Goal: Use online tool/utility: Use online tool/utility

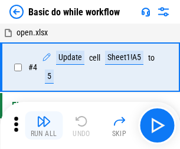
click at [44, 126] on img "button" at bounding box center [44, 121] width 14 height 14
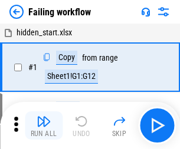
click at [44, 126] on img "button" at bounding box center [44, 121] width 14 height 14
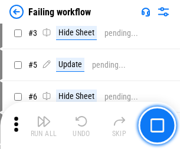
scroll to position [250, 0]
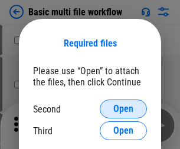
click at [123, 109] on span "Open" at bounding box center [123, 108] width 20 height 9
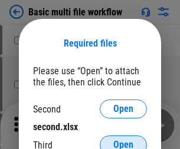
click at [123, 140] on span "Open" at bounding box center [123, 144] width 20 height 9
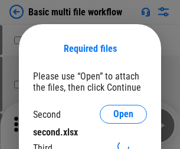
scroll to position [5, 0]
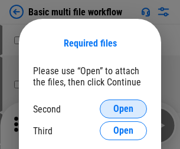
click at [123, 109] on span "Open" at bounding box center [123, 108] width 20 height 9
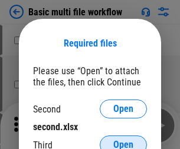
click at [123, 140] on span "Open" at bounding box center [123, 144] width 20 height 9
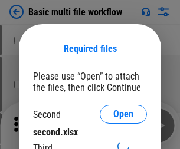
scroll to position [5, 0]
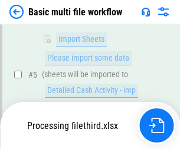
scroll to position [261, 0]
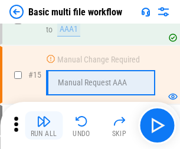
click at [44, 126] on img "button" at bounding box center [44, 121] width 14 height 14
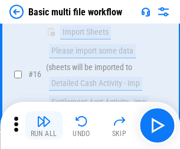
click at [44, 126] on img "button" at bounding box center [44, 121] width 14 height 14
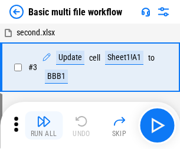
click at [44, 126] on img "button" at bounding box center [44, 121] width 14 height 14
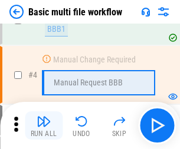
click at [44, 126] on img "button" at bounding box center [44, 121] width 14 height 14
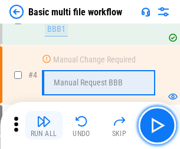
scroll to position [126, 0]
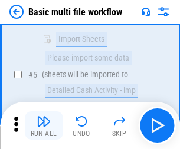
click at [44, 126] on img "button" at bounding box center [44, 121] width 14 height 14
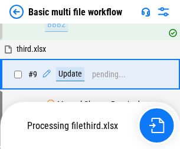
scroll to position [552, 0]
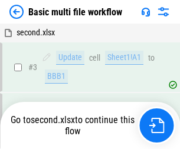
scroll to position [126, 0]
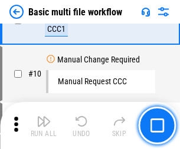
click at [44, 126] on img "button" at bounding box center [44, 121] width 14 height 14
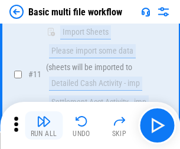
click at [44, 126] on img "button" at bounding box center [44, 121] width 14 height 14
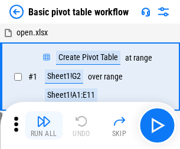
click at [44, 126] on img "button" at bounding box center [44, 121] width 14 height 14
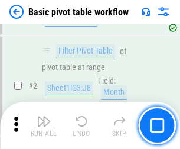
scroll to position [282, 0]
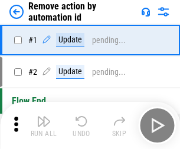
click at [44, 126] on img "button" at bounding box center [44, 121] width 14 height 14
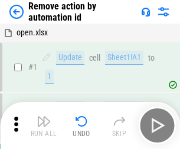
scroll to position [44, 0]
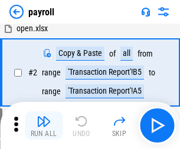
click at [44, 126] on img "button" at bounding box center [44, 121] width 14 height 14
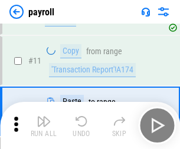
scroll to position [85, 0]
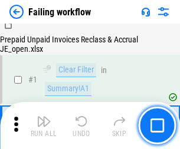
scroll to position [190, 0]
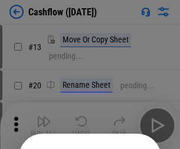
scroll to position [115, 0]
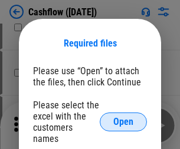
click at [123, 117] on span "Open" at bounding box center [123, 121] width 20 height 9
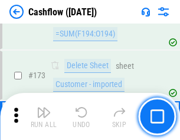
scroll to position [1248, 0]
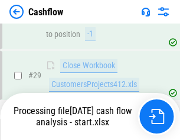
scroll to position [545, 0]
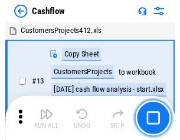
scroll to position [14, 0]
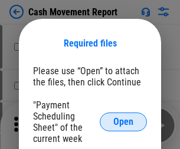
click at [123, 122] on span "Open" at bounding box center [123, 121] width 20 height 9
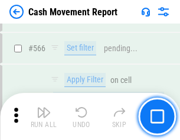
scroll to position [5401, 0]
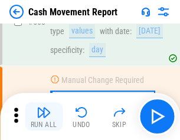
click at [44, 117] on img "button" at bounding box center [44, 112] width 14 height 14
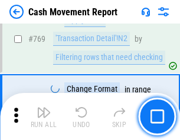
scroll to position [6549, 0]
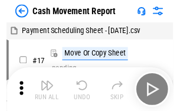
scroll to position [21, 0]
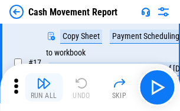
click at [44, 87] on img "button" at bounding box center [44, 83] width 14 height 14
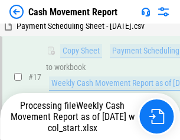
scroll to position [245, 0]
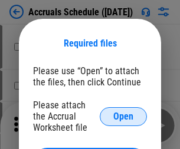
click at [123, 116] on span "Open" at bounding box center [123, 116] width 20 height 9
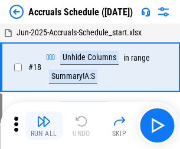
click at [44, 126] on img "button" at bounding box center [44, 121] width 14 height 14
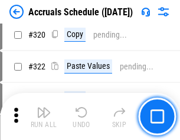
scroll to position [2192, 0]
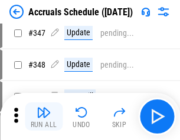
click at [44, 117] on img "button" at bounding box center [44, 112] width 14 height 14
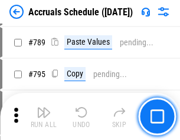
scroll to position [4951, 0]
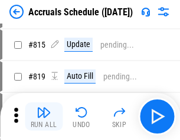
click at [44, 117] on img "button" at bounding box center [44, 112] width 14 height 14
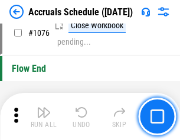
scroll to position [7058, 0]
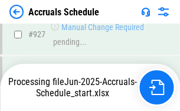
scroll to position [6230, 0]
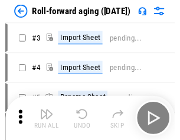
scroll to position [2, 0]
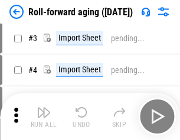
click at [44, 117] on img "button" at bounding box center [44, 112] width 14 height 14
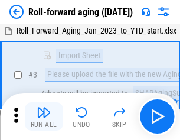
click at [44, 117] on img "button" at bounding box center [44, 112] width 14 height 14
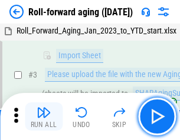
scroll to position [76, 0]
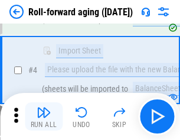
click at [44, 117] on img "button" at bounding box center [44, 112] width 14 height 14
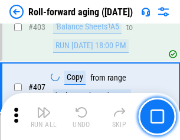
scroll to position [4087, 0]
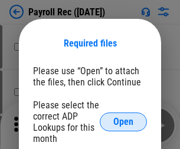
click at [123, 122] on span "Open" at bounding box center [123, 121] width 20 height 9
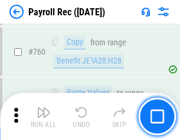
scroll to position [7128, 0]
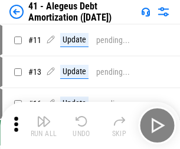
click at [44, 126] on img "button" at bounding box center [44, 121] width 14 height 14
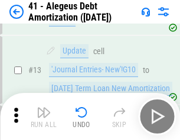
scroll to position [146, 0]
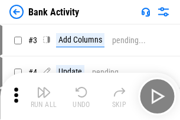
click at [44, 96] on img "button" at bounding box center [44, 92] width 14 height 14
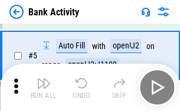
scroll to position [62, 0]
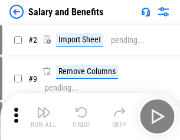
click at [44, 117] on img "button" at bounding box center [44, 112] width 14 height 14
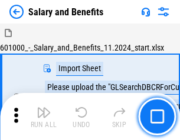
scroll to position [16, 0]
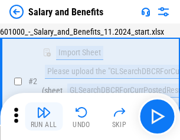
click at [44, 117] on img "button" at bounding box center [44, 112] width 14 height 14
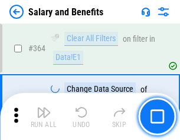
scroll to position [5550, 0]
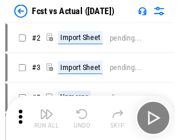
scroll to position [15, 0]
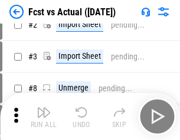
click at [44, 117] on img "button" at bounding box center [44, 112] width 14 height 14
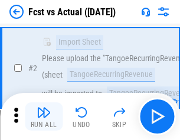
click at [44, 117] on img "button" at bounding box center [44, 112] width 14 height 14
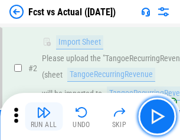
scroll to position [110, 0]
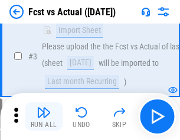
click at [44, 117] on img "button" at bounding box center [44, 112] width 14 height 14
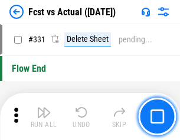
scroll to position [5641, 0]
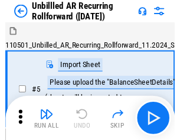
scroll to position [25, 0]
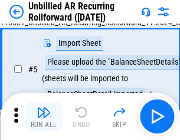
click at [44, 117] on img "button" at bounding box center [44, 112] width 14 height 14
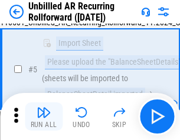
click at [44, 117] on img "button" at bounding box center [44, 112] width 14 height 14
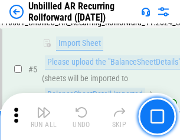
scroll to position [111, 0]
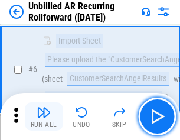
click at [44, 117] on img "button" at bounding box center [44, 112] width 14 height 14
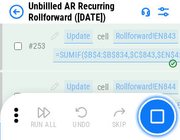
scroll to position [4003, 0]
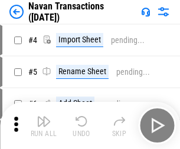
click at [44, 117] on img "button" at bounding box center [44, 121] width 14 height 14
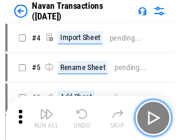
scroll to position [19, 0]
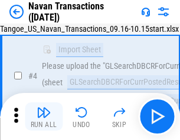
click at [44, 117] on img "button" at bounding box center [44, 112] width 14 height 14
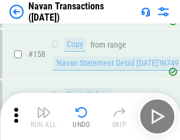
scroll to position [3821, 0]
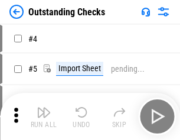
click at [44, 117] on img "button" at bounding box center [44, 112] width 14 height 14
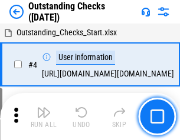
scroll to position [49, 0]
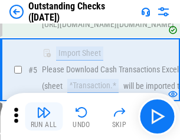
click at [44, 117] on img "button" at bounding box center [44, 112] width 14 height 14
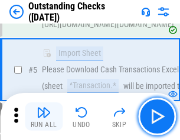
scroll to position [123, 0]
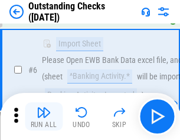
click at [44, 117] on img "button" at bounding box center [44, 112] width 14 height 14
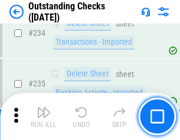
scroll to position [3579, 0]
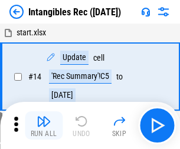
click at [44, 126] on img "button" at bounding box center [44, 121] width 14 height 14
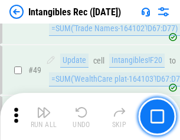
scroll to position [459, 0]
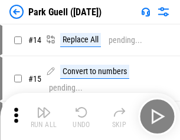
click at [44, 117] on img "button" at bounding box center [44, 112] width 14 height 14
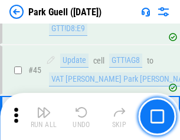
scroll to position [1474, 0]
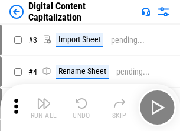
click at [44, 99] on img "button" at bounding box center [44, 104] width 14 height 14
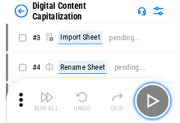
scroll to position [34, 0]
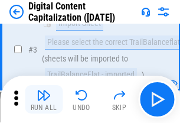
click at [44, 99] on img "button" at bounding box center [44, 95] width 14 height 14
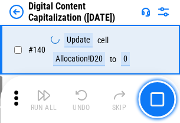
scroll to position [1250, 0]
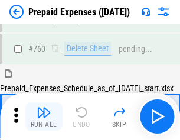
click at [44, 117] on img "button" at bounding box center [44, 112] width 14 height 14
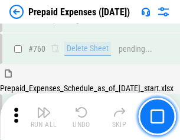
scroll to position [3266, 0]
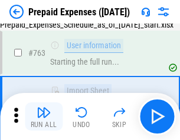
click at [44, 117] on img "button" at bounding box center [44, 112] width 14 height 14
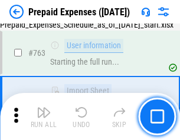
scroll to position [3336, 0]
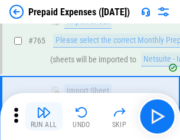
click at [44, 117] on img "button" at bounding box center [44, 112] width 14 height 14
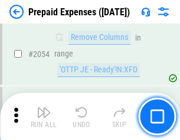
scroll to position [12319, 0]
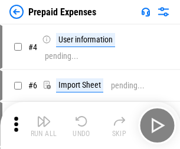
click at [44, 126] on img "button" at bounding box center [44, 121] width 14 height 14
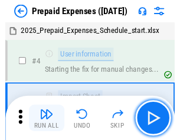
scroll to position [52, 0]
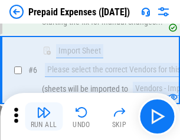
click at [44, 117] on img "button" at bounding box center [44, 112] width 14 height 14
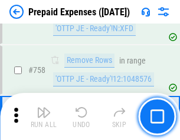
scroll to position [4199, 0]
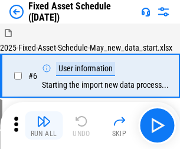
click at [44, 126] on img "button" at bounding box center [44, 121] width 14 height 14
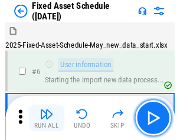
scroll to position [64, 0]
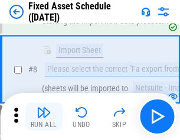
click at [44, 117] on img "button" at bounding box center [44, 112] width 14 height 14
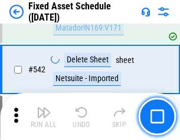
scroll to position [4202, 0]
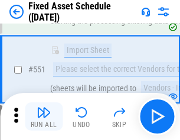
click at [44, 117] on img "button" at bounding box center [44, 112] width 14 height 14
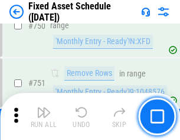
scroll to position [5745, 0]
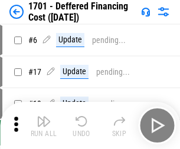
click at [44, 126] on img "button" at bounding box center [44, 121] width 14 height 14
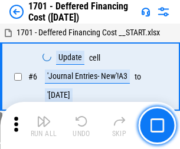
scroll to position [141, 0]
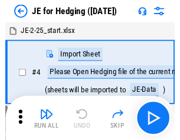
scroll to position [2, 0]
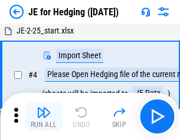
click at [44, 117] on img "button" at bounding box center [44, 112] width 14 height 14
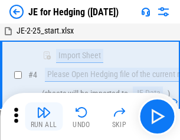
click at [44, 117] on img "button" at bounding box center [44, 112] width 14 height 14
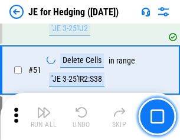
scroll to position [763, 0]
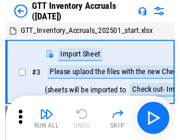
scroll to position [2, 0]
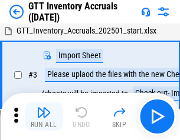
click at [44, 117] on img "button" at bounding box center [44, 112] width 14 height 14
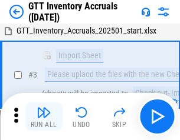
click at [44, 117] on img "button" at bounding box center [44, 112] width 14 height 14
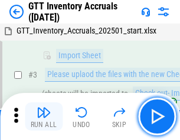
scroll to position [76, 0]
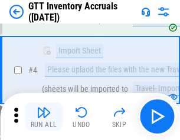
click at [44, 117] on img "button" at bounding box center [44, 112] width 14 height 14
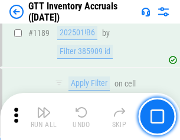
scroll to position [9623, 0]
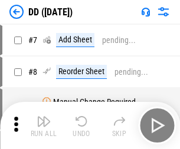
click at [44, 126] on img "button" at bounding box center [44, 121] width 14 height 14
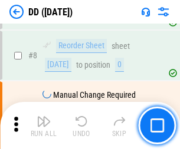
scroll to position [114, 0]
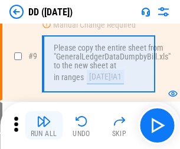
click at [44, 126] on img "button" at bounding box center [44, 121] width 14 height 14
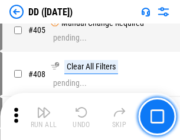
scroll to position [5273, 0]
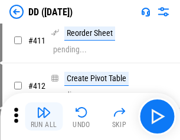
click at [44, 117] on img "button" at bounding box center [44, 112] width 14 height 14
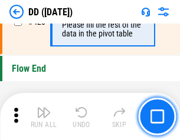
scroll to position [5641, 0]
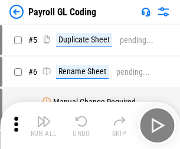
click at [44, 126] on img "button" at bounding box center [44, 121] width 14 height 14
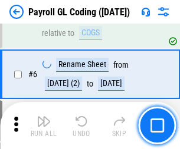
scroll to position [141, 0]
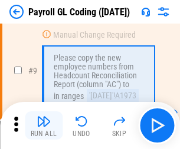
click at [44, 126] on img "button" at bounding box center [44, 121] width 14 height 14
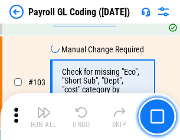
scroll to position [2765, 0]
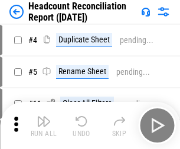
click at [44, 126] on img "button" at bounding box center [44, 121] width 14 height 14
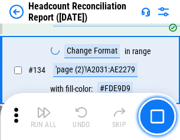
scroll to position [1417, 0]
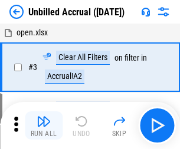
click at [44, 126] on img "button" at bounding box center [44, 121] width 14 height 14
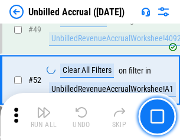
scroll to position [1069, 0]
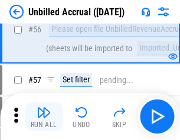
click at [44, 117] on img "button" at bounding box center [44, 112] width 14 height 14
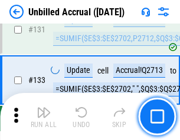
scroll to position [3510, 0]
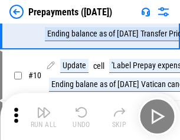
scroll to position [74, 0]
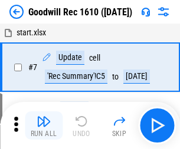
click at [44, 126] on img "button" at bounding box center [44, 121] width 14 height 14
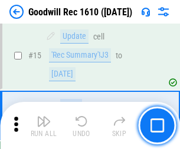
scroll to position [202, 0]
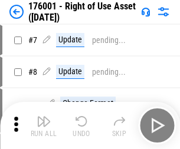
click at [44, 126] on img "button" at bounding box center [44, 121] width 14 height 14
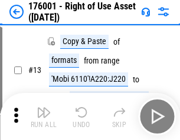
scroll to position [76, 0]
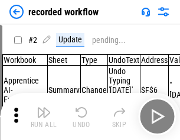
click at [44, 117] on img "button" at bounding box center [44, 112] width 14 height 14
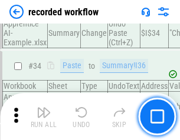
scroll to position [3684, 0]
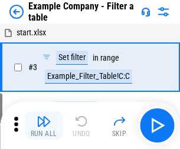
click at [44, 126] on img "button" at bounding box center [44, 121] width 14 height 14
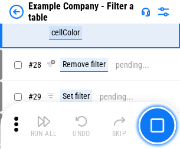
scroll to position [1078, 0]
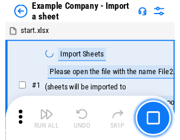
scroll to position [18, 0]
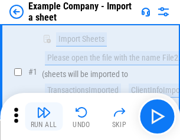
click at [44, 117] on img "button" at bounding box center [44, 112] width 14 height 14
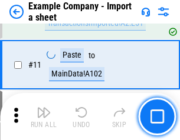
scroll to position [260, 0]
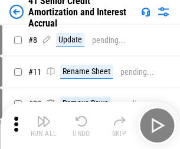
click at [44, 117] on img "button" at bounding box center [44, 121] width 14 height 14
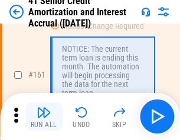
click at [44, 117] on img "button" at bounding box center [44, 112] width 14 height 14
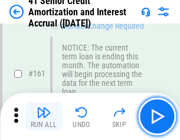
scroll to position [1260, 0]
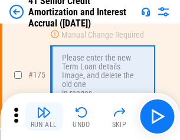
click at [44, 117] on img "button" at bounding box center [44, 112] width 14 height 14
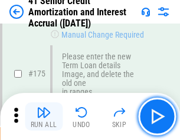
scroll to position [1380, 0]
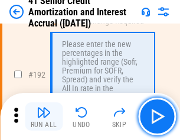
click at [44, 117] on img "button" at bounding box center [44, 112] width 14 height 14
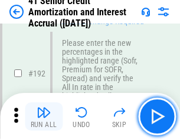
scroll to position [1504, 0]
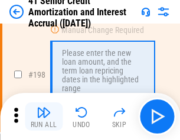
click at [44, 117] on img "button" at bounding box center [44, 112] width 14 height 14
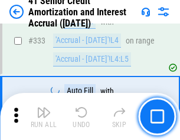
scroll to position [3011, 0]
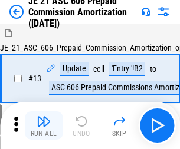
click at [44, 117] on img "button" at bounding box center [44, 121] width 14 height 14
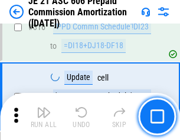
scroll to position [2200, 0]
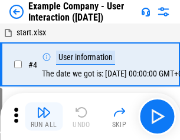
click at [44, 117] on img "button" at bounding box center [44, 112] width 14 height 14
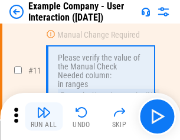
click at [44, 117] on img "button" at bounding box center [44, 112] width 14 height 14
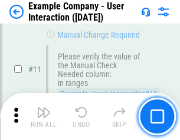
scroll to position [255, 0]
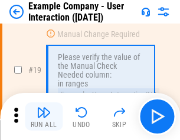
click at [44, 117] on img "button" at bounding box center [44, 112] width 14 height 14
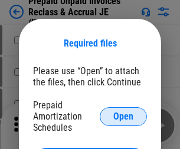
click at [123, 116] on span "Open" at bounding box center [123, 116] width 20 height 9
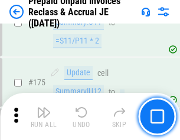
scroll to position [1591, 0]
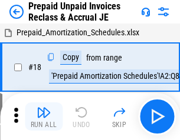
click at [44, 117] on img "button" at bounding box center [44, 112] width 14 height 14
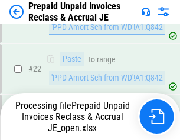
scroll to position [886, 0]
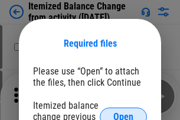
click at [123, 112] on span "Open" at bounding box center [123, 116] width 20 height 9
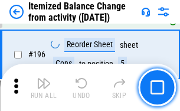
scroll to position [2268, 0]
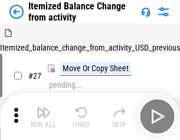
scroll to position [18, 0]
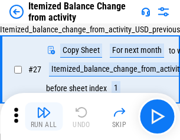
click at [44, 117] on img "button" at bounding box center [44, 112] width 14 height 14
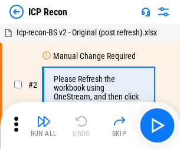
scroll to position [5, 0]
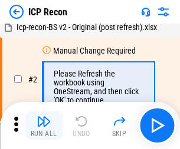
click at [44, 126] on img "button" at bounding box center [44, 121] width 14 height 14
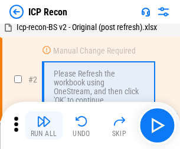
click at [44, 126] on img "button" at bounding box center [44, 121] width 14 height 14
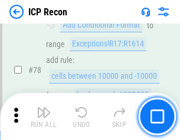
scroll to position [1155, 0]
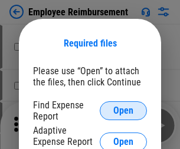
click at [123, 111] on span "Open" at bounding box center [123, 110] width 20 height 9
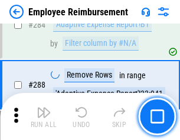
scroll to position [3203, 0]
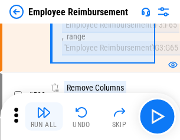
click at [44, 117] on img "button" at bounding box center [44, 112] width 14 height 14
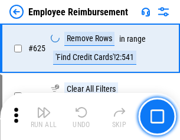
scroll to position [7056, 0]
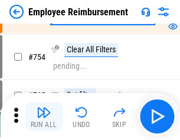
click at [44, 117] on img "button" at bounding box center [44, 112] width 14 height 14
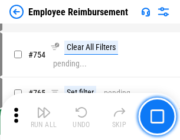
scroll to position [8268, 0]
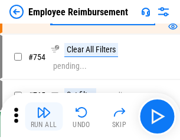
click at [44, 117] on img "button" at bounding box center [44, 112] width 14 height 14
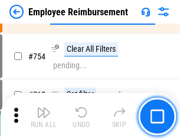
click at [44, 117] on img "button" at bounding box center [44, 112] width 14 height 14
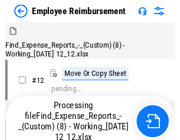
scroll to position [40, 0]
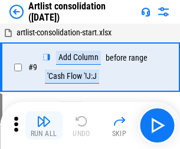
click at [44, 126] on img "button" at bounding box center [44, 121] width 14 height 14
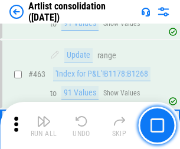
scroll to position [5160, 0]
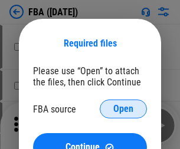
click at [123, 109] on span "Open" at bounding box center [123, 108] width 20 height 9
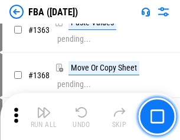
scroll to position [12518, 0]
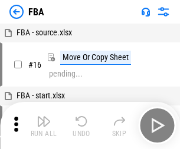
scroll to position [12, 0]
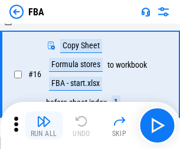
click at [44, 126] on img "button" at bounding box center [44, 121] width 14 height 14
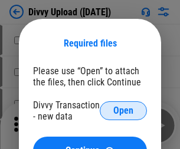
click at [123, 111] on span "Open" at bounding box center [123, 110] width 20 height 9
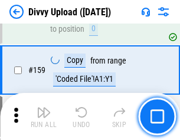
scroll to position [1220, 0]
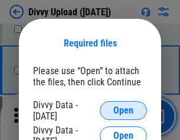
click at [123, 111] on span "Open" at bounding box center [123, 110] width 20 height 9
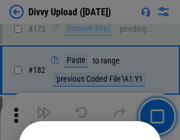
scroll to position [1323, 0]
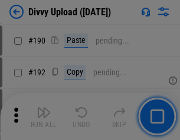
scroll to position [1487, 0]
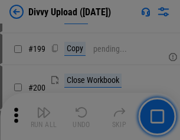
scroll to position [1714, 0]
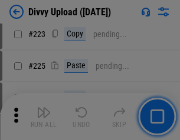
scroll to position [2352, 0]
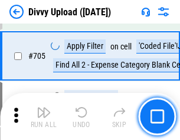
scroll to position [8062, 0]
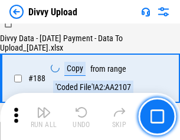
scroll to position [1387, 0]
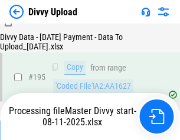
scroll to position [1647, 0]
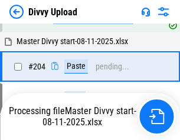
scroll to position [1967, 0]
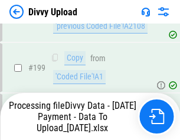
scroll to position [1839, 0]
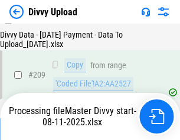
scroll to position [2167, 0]
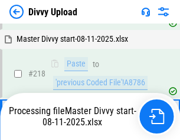
scroll to position [2487, 0]
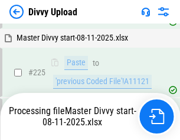
scroll to position [2797, 0]
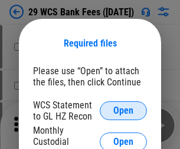
click at [123, 111] on span "Open" at bounding box center [123, 110] width 20 height 9
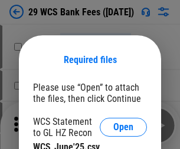
scroll to position [16, 0]
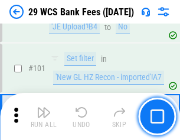
scroll to position [1149, 0]
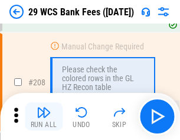
click at [44, 117] on img "button" at bounding box center [44, 112] width 14 height 14
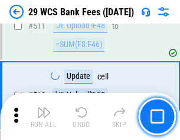
scroll to position [5929, 0]
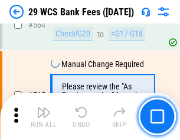
click at [44, 117] on img "button" at bounding box center [44, 112] width 14 height 14
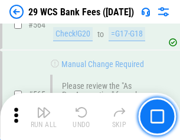
scroll to position [6374, 0]
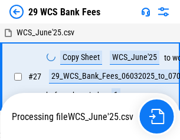
scroll to position [6, 0]
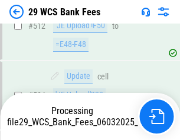
scroll to position [6161, 0]
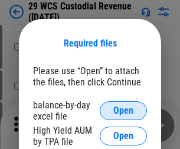
click at [123, 111] on span "Open" at bounding box center [123, 110] width 20 height 9
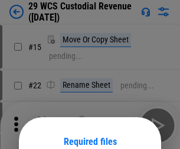
scroll to position [98, 0]
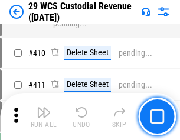
scroll to position [5458, 0]
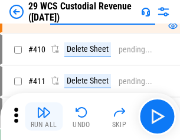
click at [44, 117] on img "button" at bounding box center [44, 112] width 14 height 14
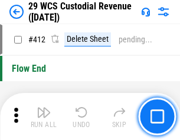
scroll to position [5628, 0]
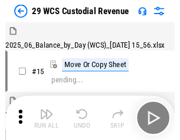
scroll to position [28, 0]
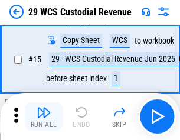
click at [44, 117] on img "button" at bounding box center [44, 112] width 14 height 14
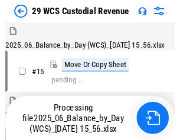
scroll to position [28, 0]
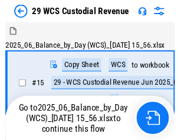
scroll to position [22, 0]
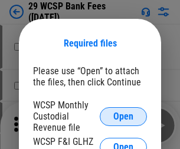
click at [123, 116] on span "Open" at bounding box center [123, 116] width 20 height 9
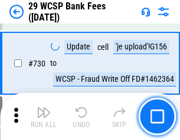
scroll to position [5939, 0]
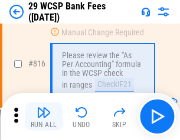
click at [44, 117] on img "button" at bounding box center [44, 112] width 14 height 14
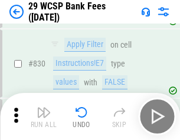
scroll to position [7477, 0]
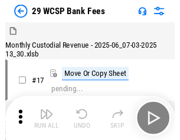
scroll to position [28, 0]
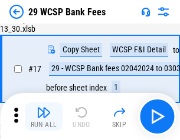
click at [44, 117] on img "button" at bounding box center [44, 112] width 14 height 14
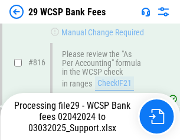
scroll to position [7246, 0]
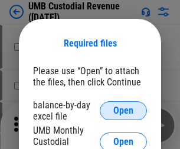
click at [123, 111] on span "Open" at bounding box center [123, 110] width 20 height 9
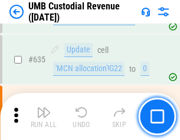
scroll to position [6167, 0]
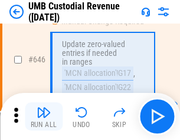
click at [44, 117] on img "button" at bounding box center [44, 112] width 14 height 14
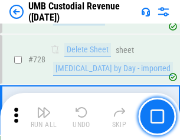
scroll to position [7270, 0]
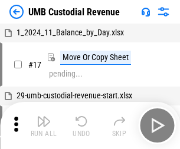
scroll to position [9, 0]
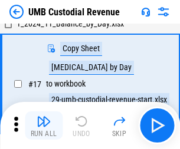
click at [44, 126] on img "button" at bounding box center [44, 121] width 14 height 14
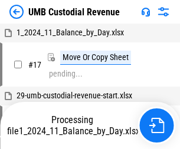
scroll to position [9, 0]
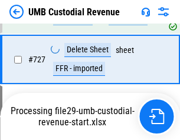
scroll to position [7243, 0]
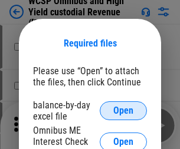
click at [123, 111] on span "Open" at bounding box center [123, 110] width 20 height 9
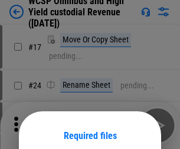
scroll to position [93, 0]
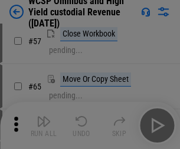
scroll to position [514, 0]
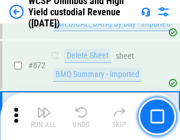
scroll to position [9974, 0]
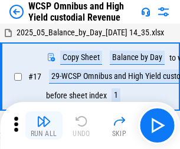
click at [44, 117] on img "button" at bounding box center [44, 121] width 14 height 14
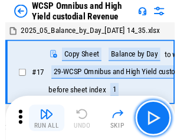
scroll to position [6, 0]
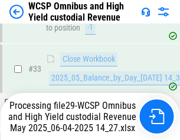
scroll to position [583, 0]
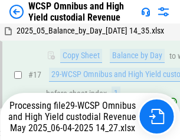
scroll to position [245, 0]
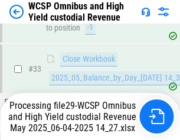
scroll to position [523, 0]
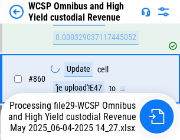
scroll to position [9896, 0]
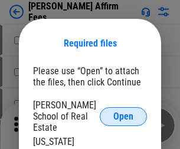
click at [123, 112] on span "Open" at bounding box center [123, 116] width 20 height 9
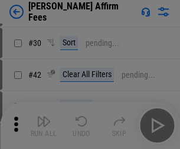
scroll to position [240, 0]
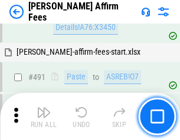
scroll to position [3204, 0]
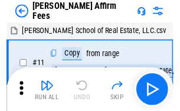
scroll to position [12, 0]
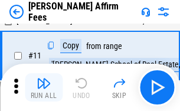
click at [44, 87] on img "button" at bounding box center [44, 83] width 14 height 14
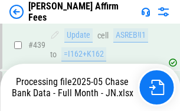
scroll to position [3091, 0]
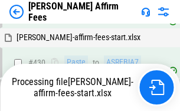
scroll to position [3108, 0]
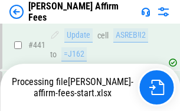
scroll to position [3091, 0]
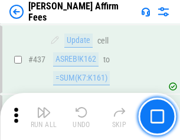
scroll to position [3076, 0]
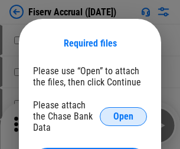
click at [123, 112] on span "Open" at bounding box center [123, 116] width 20 height 9
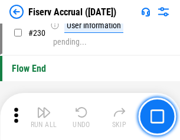
scroll to position [3734, 0]
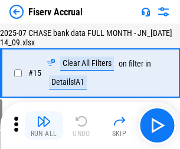
click at [44, 126] on img "button" at bounding box center [44, 121] width 14 height 14
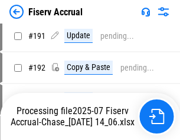
scroll to position [3029, 0]
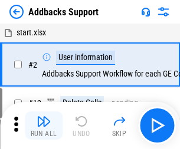
click at [44, 117] on img "button" at bounding box center [44, 121] width 14 height 14
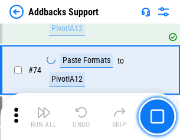
scroll to position [858, 0]
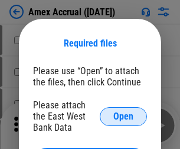
click at [123, 116] on span "Open" at bounding box center [123, 116] width 20 height 9
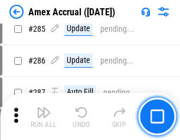
scroll to position [3227, 0]
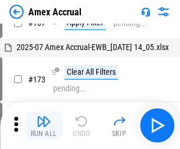
click at [44, 126] on img "button" at bounding box center [44, 121] width 14 height 14
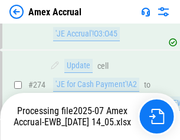
scroll to position [3435, 0]
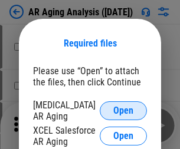
click at [123, 109] on span "Open" at bounding box center [123, 110] width 20 height 9
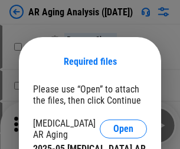
scroll to position [18, 0]
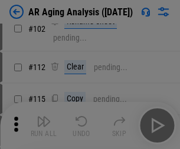
scroll to position [162, 0]
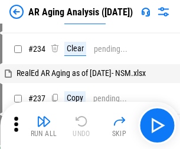
scroll to position [12, 0]
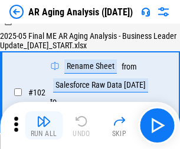
click at [44, 126] on img "button" at bounding box center [44, 121] width 14 height 14
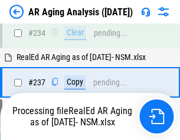
scroll to position [1827, 0]
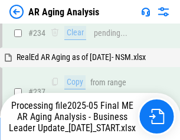
scroll to position [1813, 0]
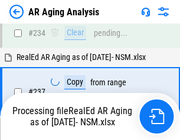
scroll to position [1862, 0]
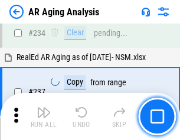
scroll to position [1813, 0]
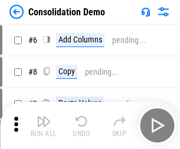
click at [44, 126] on img "button" at bounding box center [44, 121] width 14 height 14
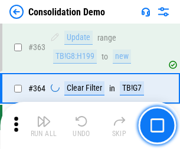
scroll to position [3950, 0]
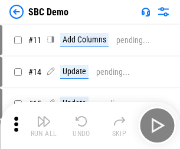
click at [44, 126] on img "button" at bounding box center [44, 121] width 14 height 14
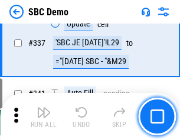
scroll to position [3100, 0]
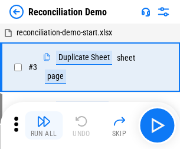
click at [44, 126] on img "button" at bounding box center [44, 121] width 14 height 14
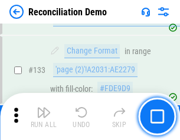
scroll to position [1400, 0]
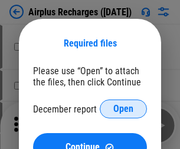
click at [123, 109] on span "Open" at bounding box center [123, 108] width 20 height 9
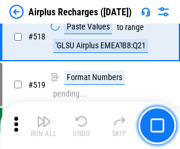
scroll to position [5071, 0]
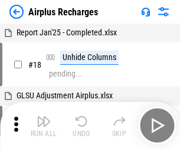
click at [44, 126] on img "button" at bounding box center [44, 121] width 14 height 14
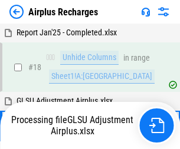
scroll to position [52, 0]
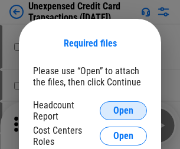
click at [123, 111] on span "Open" at bounding box center [123, 110] width 20 height 9
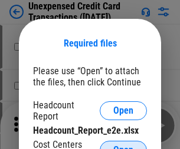
click at [123, 146] on span "Open" at bounding box center [123, 150] width 20 height 9
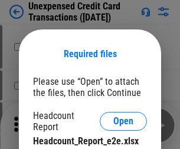
scroll to position [11, 0]
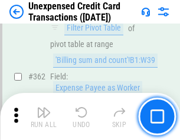
scroll to position [3031, 0]
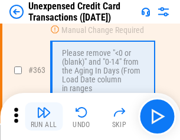
click at [44, 117] on img "button" at bounding box center [44, 112] width 14 height 14
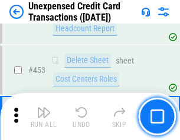
scroll to position [4019, 0]
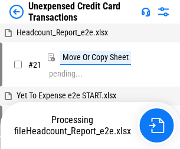
scroll to position [18, 0]
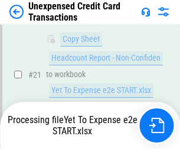
scroll to position [192, 0]
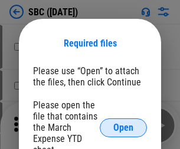
click at [123, 127] on span "Open" at bounding box center [123, 127] width 20 height 9
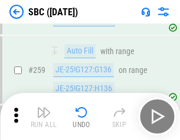
scroll to position [2303, 0]
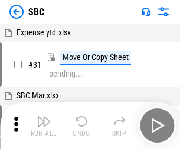
scroll to position [12, 0]
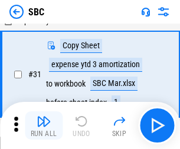
click at [44, 126] on img "button" at bounding box center [44, 121] width 14 height 14
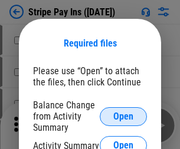
click at [123, 116] on span "Open" at bounding box center [123, 116] width 20 height 9
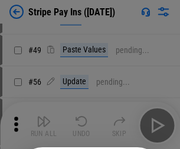
scroll to position [214, 0]
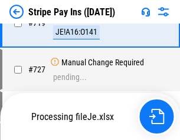
scroll to position [6110, 0]
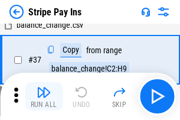
click at [44, 96] on img "button" at bounding box center [44, 92] width 14 height 14
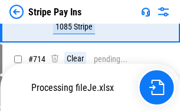
scroll to position [6084, 0]
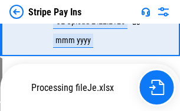
scroll to position [6084, 0]
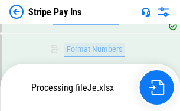
scroll to position [6084, 0]
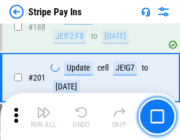
scroll to position [1678, 0]
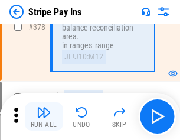
click at [44, 117] on img "button" at bounding box center [44, 112] width 14 height 14
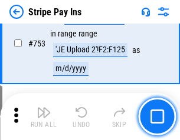
scroll to position [6069, 0]
